Goal: Task Accomplishment & Management: Manage account settings

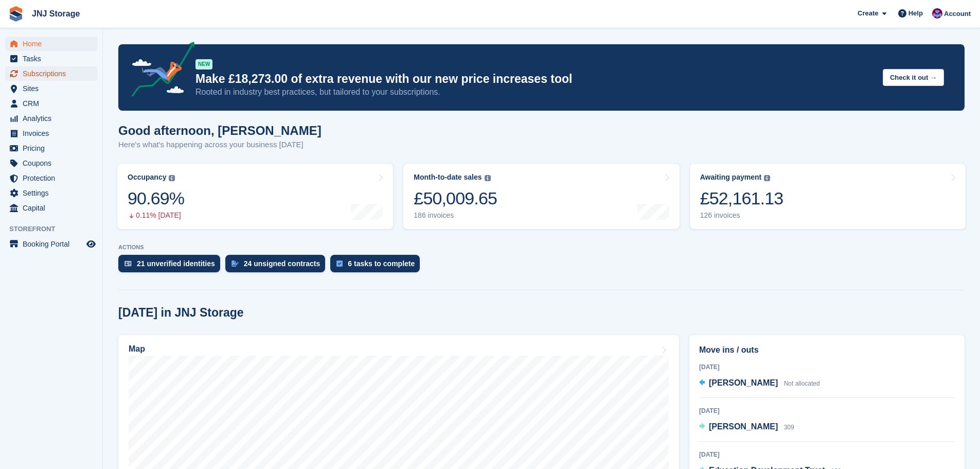
click at [58, 73] on span "Subscriptions" at bounding box center [54, 73] width 62 height 14
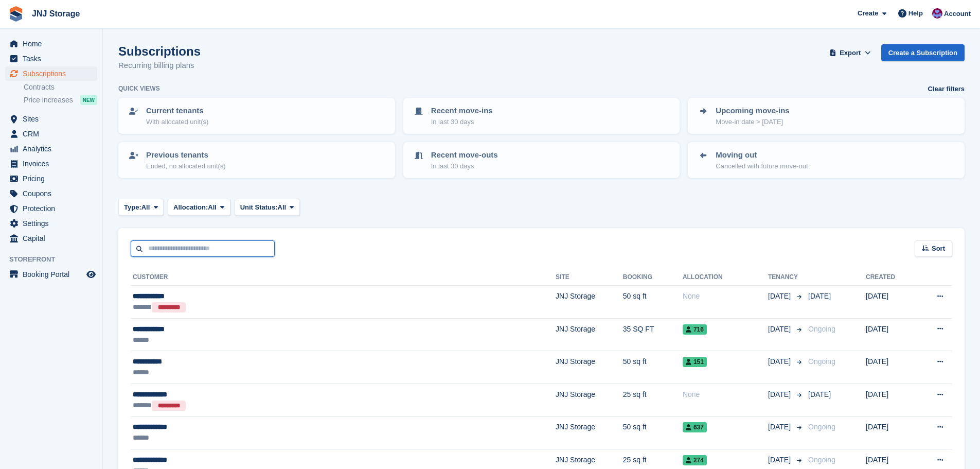
click at [189, 244] on input "text" at bounding box center [203, 248] width 144 height 17
type input "***"
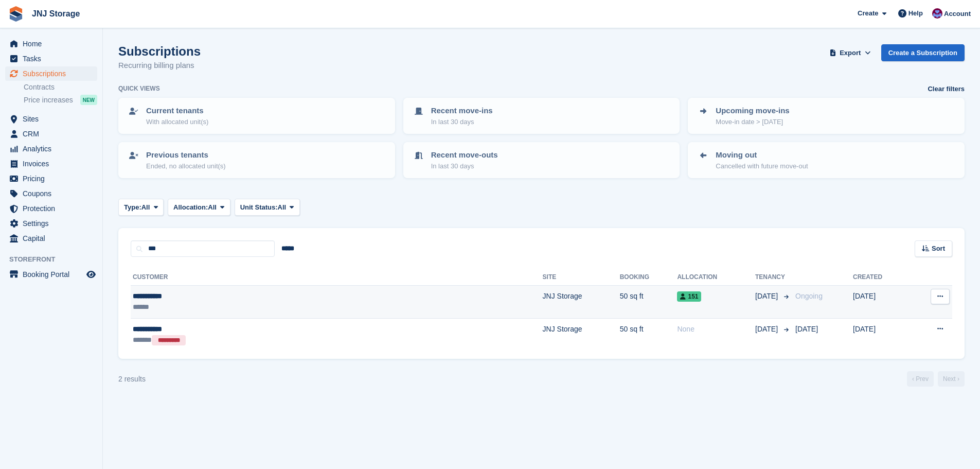
click at [543, 295] on td "JNJ Storage" at bounding box center [581, 301] width 77 height 33
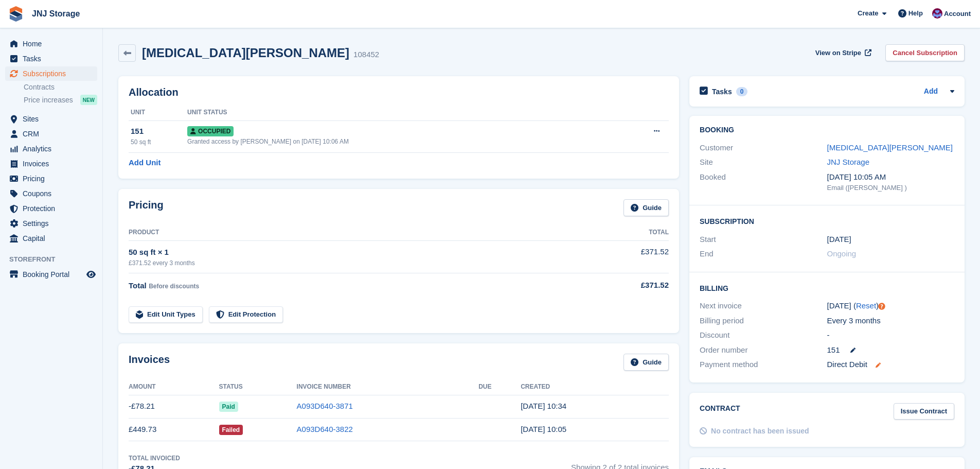
click at [880, 366] on icon at bounding box center [877, 364] width 5 height 5
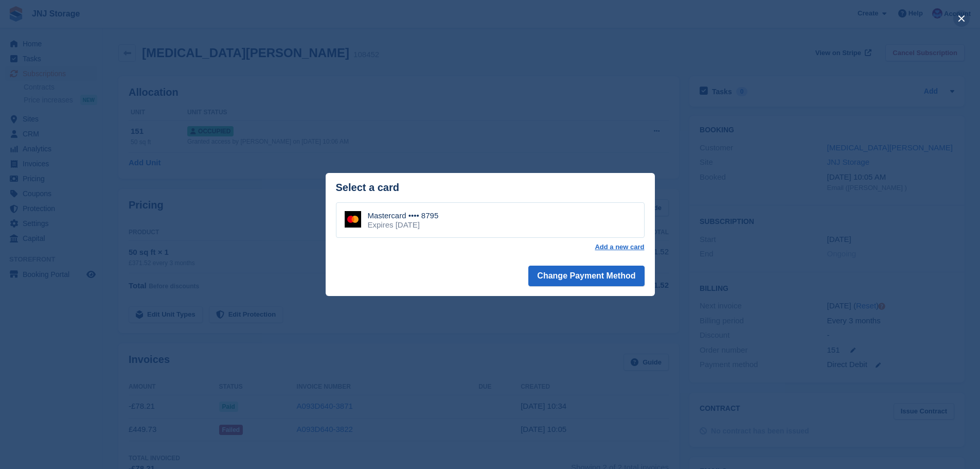
click at [963, 22] on button "close" at bounding box center [961, 18] width 16 height 16
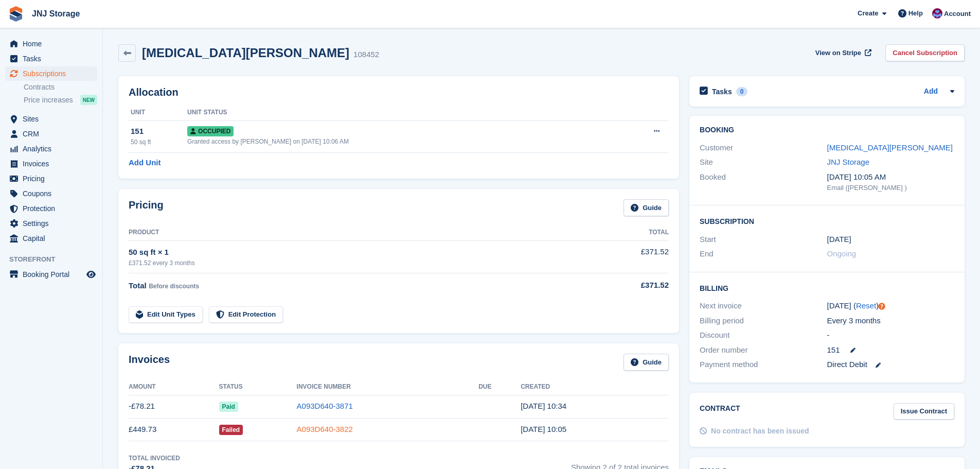
click at [301, 427] on link "A093D640-3822" at bounding box center [325, 428] width 56 height 9
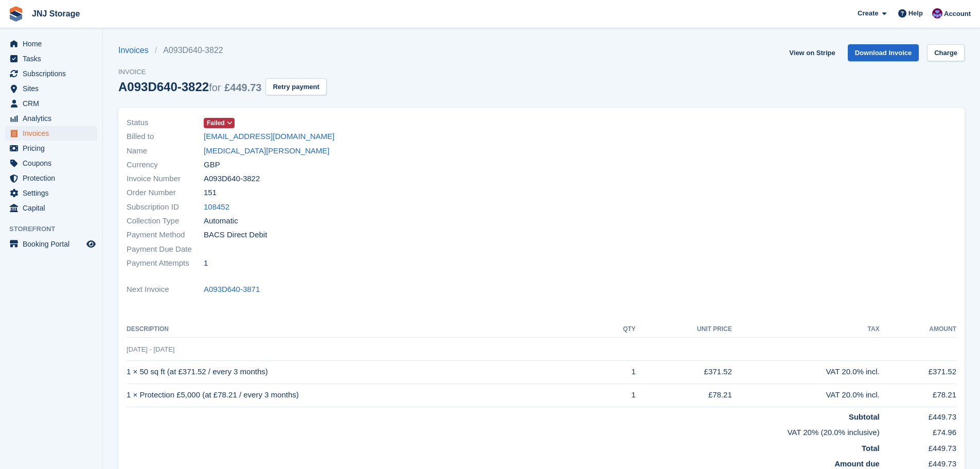
click at [228, 120] on icon at bounding box center [230, 123] width 6 height 6
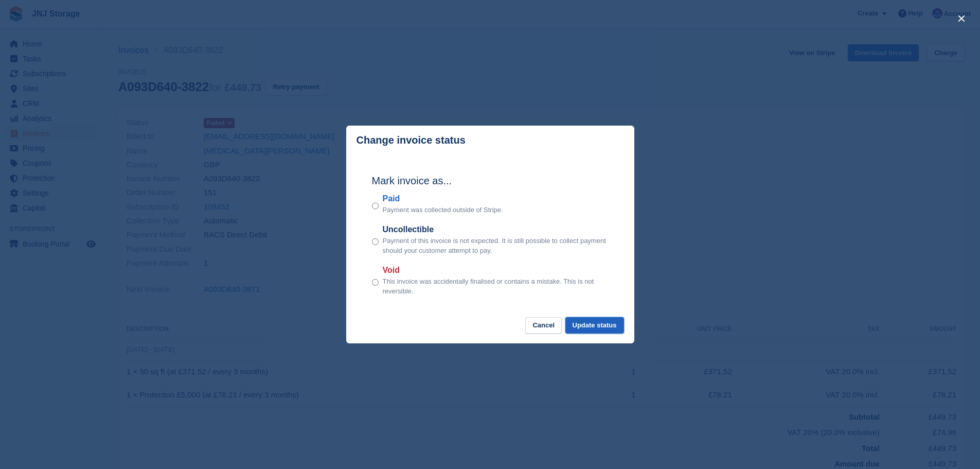
click at [589, 325] on button "Update status" at bounding box center [594, 325] width 59 height 17
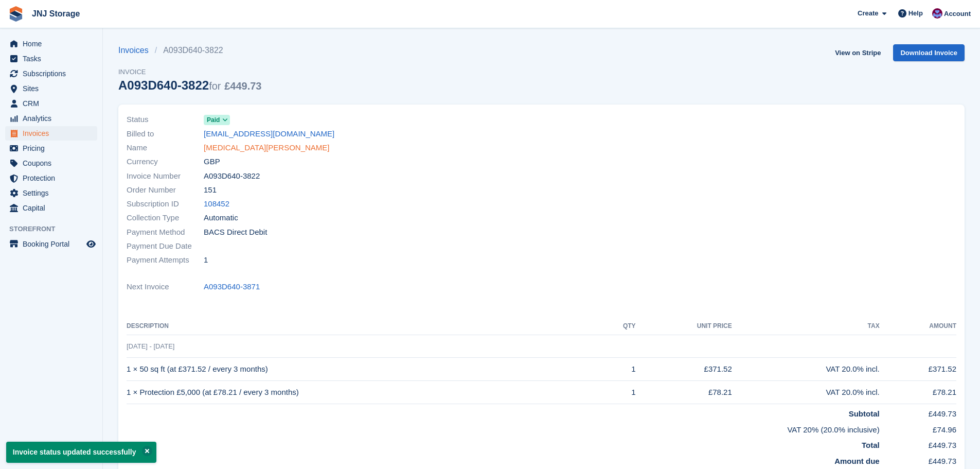
click at [225, 146] on link "Yaz Kharibu" at bounding box center [267, 148] width 126 height 12
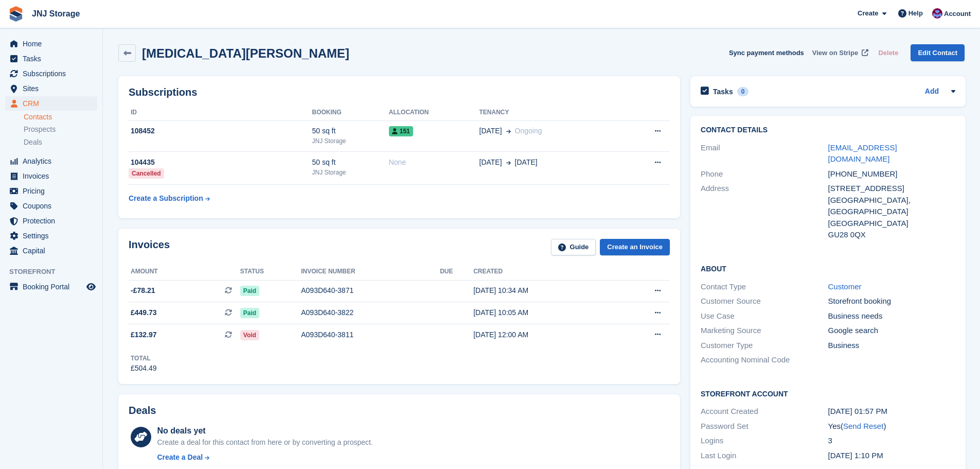
click at [836, 56] on span "View on Stripe" at bounding box center [835, 53] width 46 height 10
click at [316, 313] on div "A093D640-3822" at bounding box center [370, 312] width 139 height 11
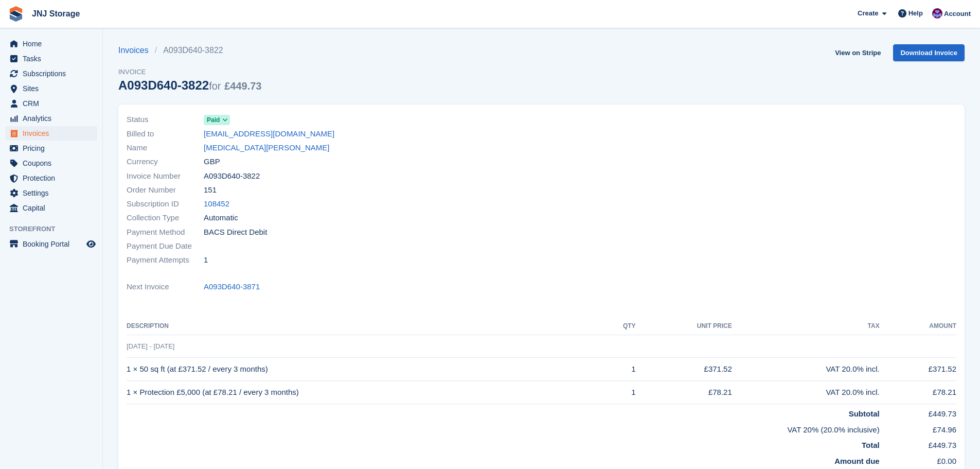
click at [227, 121] on icon at bounding box center [225, 120] width 6 height 6
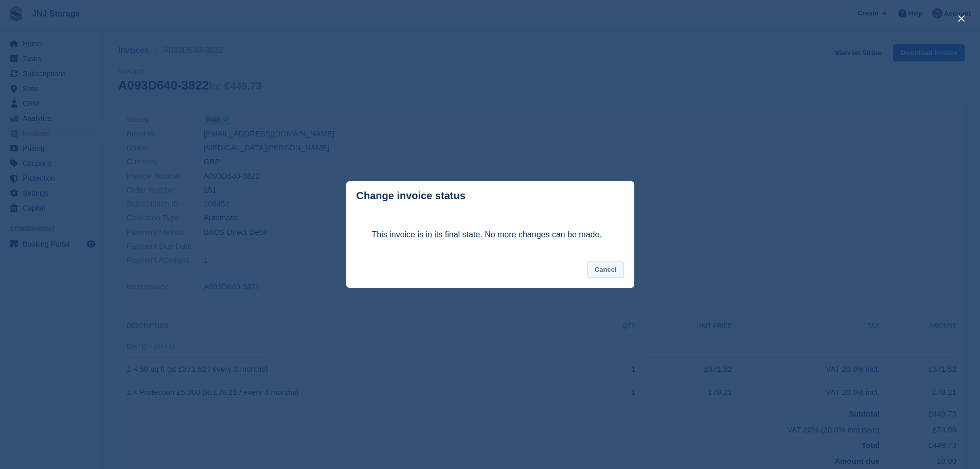
click at [596, 266] on button "Cancel" at bounding box center [605, 269] width 37 height 17
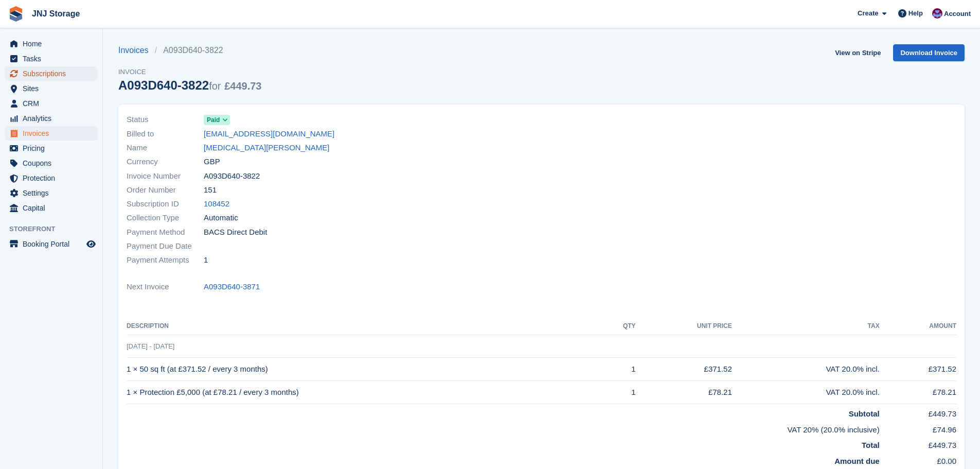
click at [53, 77] on span "Subscriptions" at bounding box center [54, 73] width 62 height 14
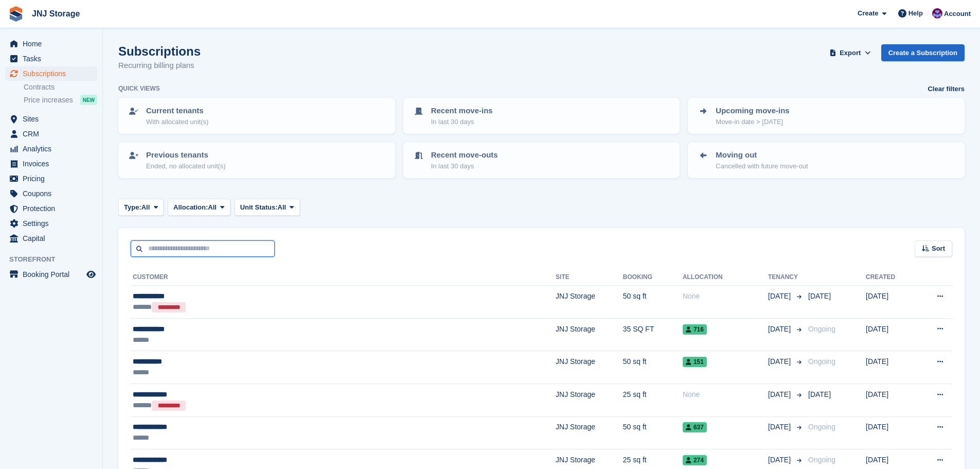
click at [185, 247] on input "text" at bounding box center [203, 248] width 144 height 17
type input "********"
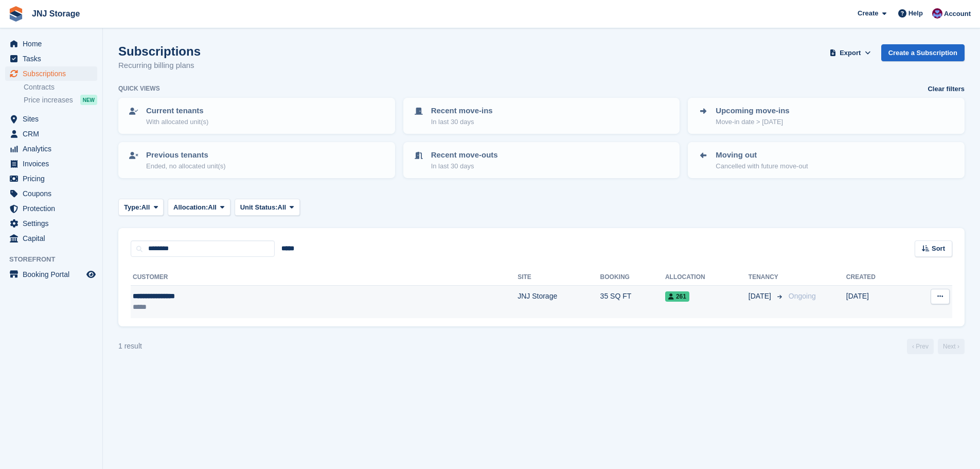
click at [241, 294] on div "**********" at bounding box center [225, 296] width 184 height 11
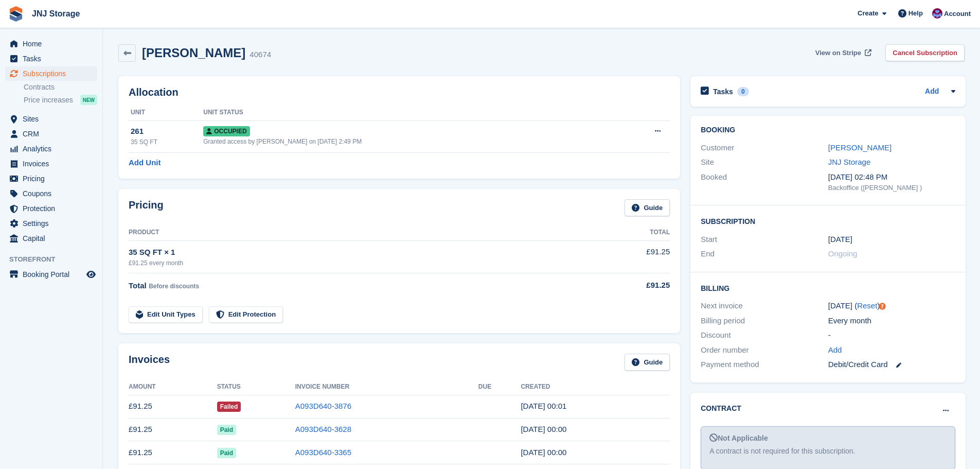
click at [837, 52] on span "View on Stripe" at bounding box center [838, 53] width 46 height 10
click at [52, 77] on span "Subscriptions" at bounding box center [54, 73] width 62 height 14
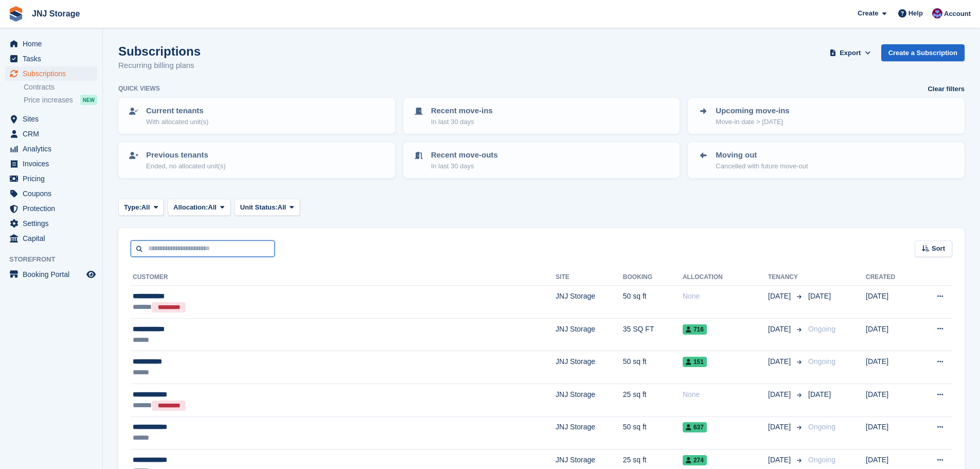
click at [153, 245] on input "text" at bounding box center [203, 248] width 144 height 17
type input "*****"
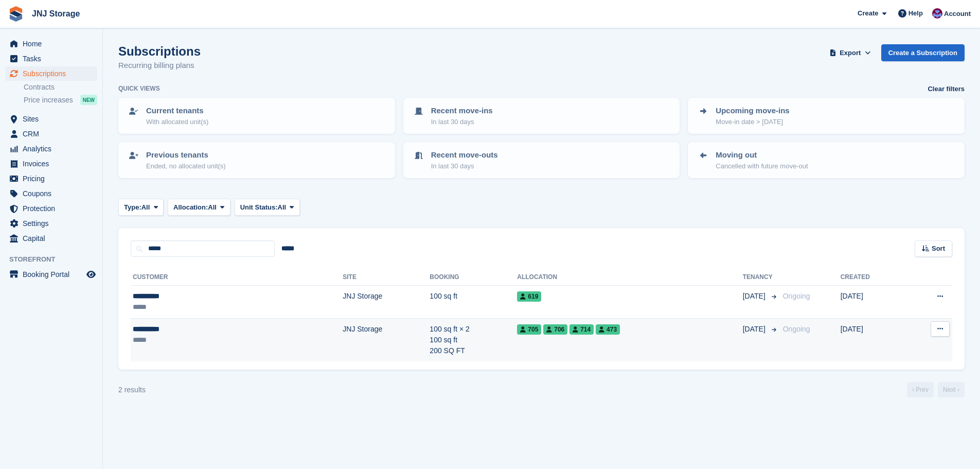
click at [343, 330] on td "JNJ Storage" at bounding box center [386, 339] width 87 height 43
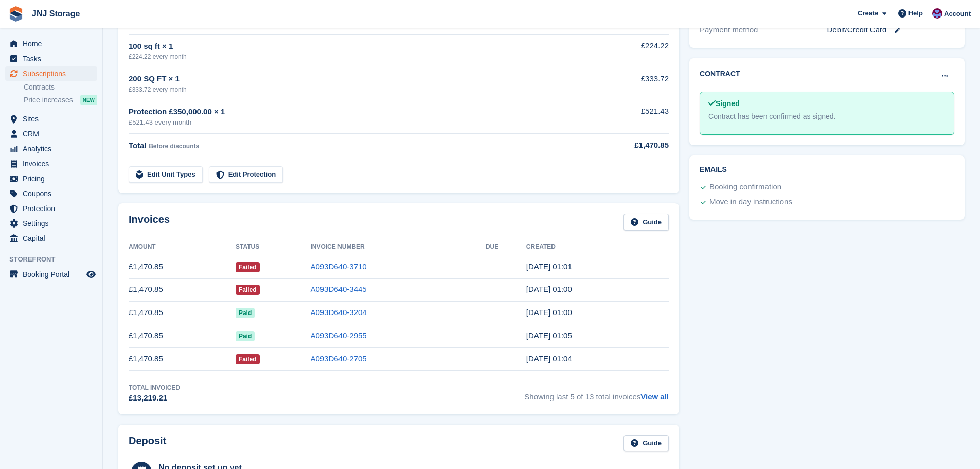
scroll to position [360, 0]
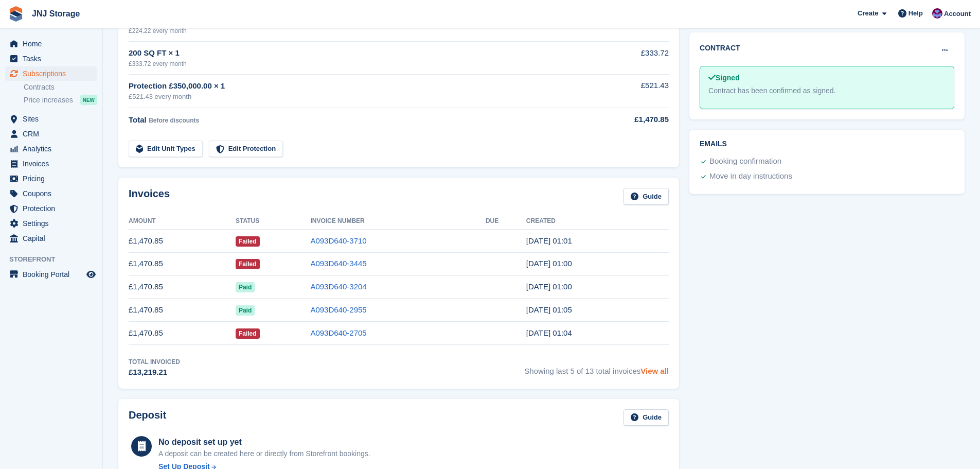
click at [649, 373] on link "View all" at bounding box center [654, 370] width 28 height 9
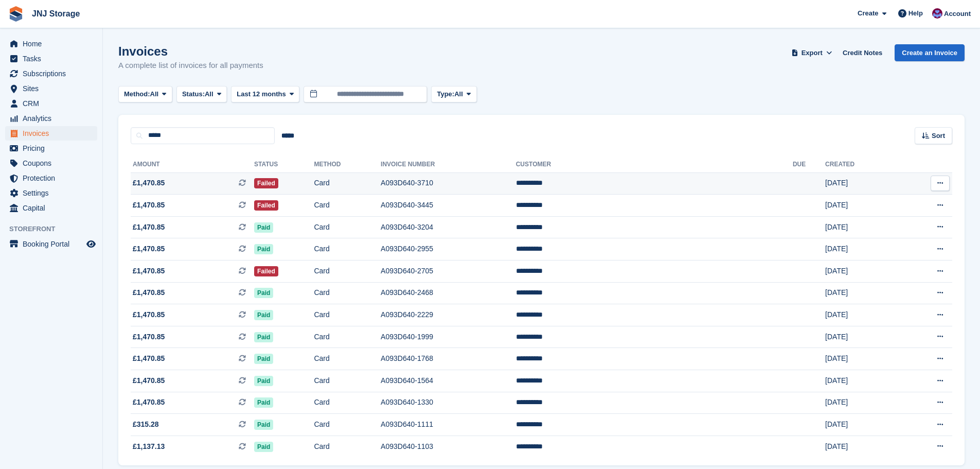
click at [314, 185] on td "Failed" at bounding box center [284, 183] width 60 height 22
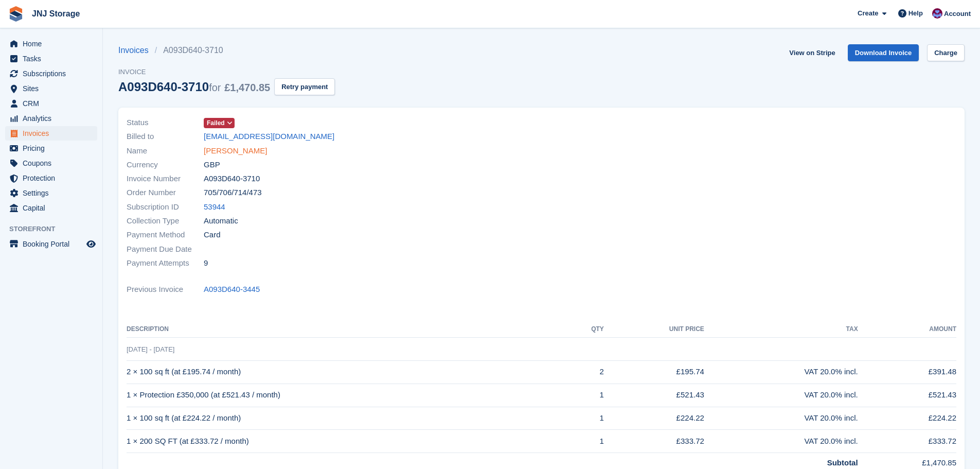
click at [225, 149] on link "[PERSON_NAME]" at bounding box center [235, 151] width 63 height 12
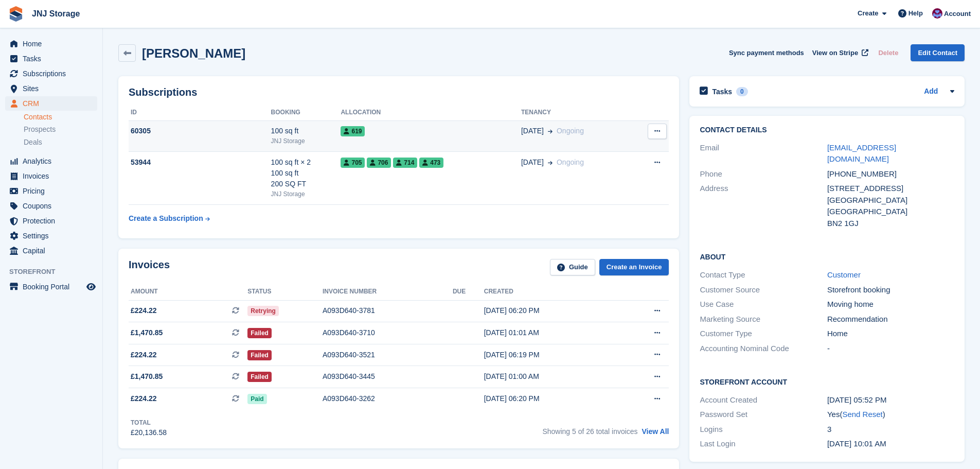
click at [371, 133] on div "619" at bounding box center [430, 130] width 180 height 11
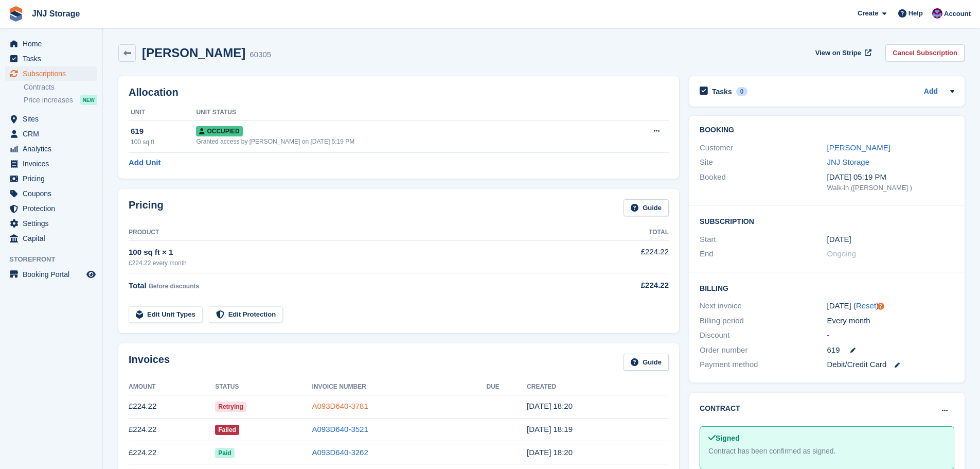
click at [339, 405] on link "A093D640-3781" at bounding box center [340, 405] width 56 height 9
